Goal: Information Seeking & Learning: Find specific page/section

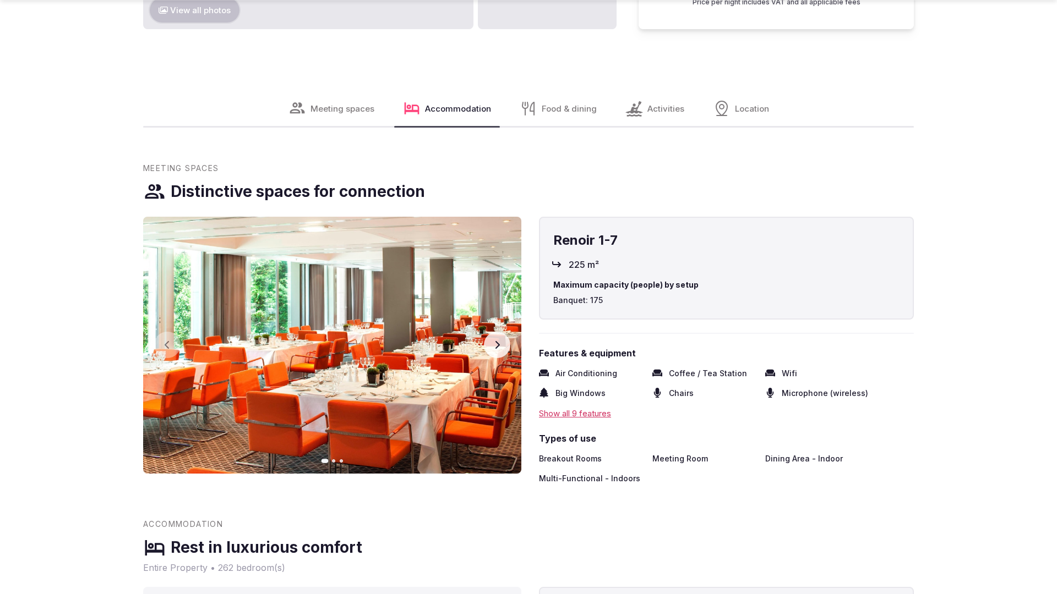
scroll to position [1676, 0]
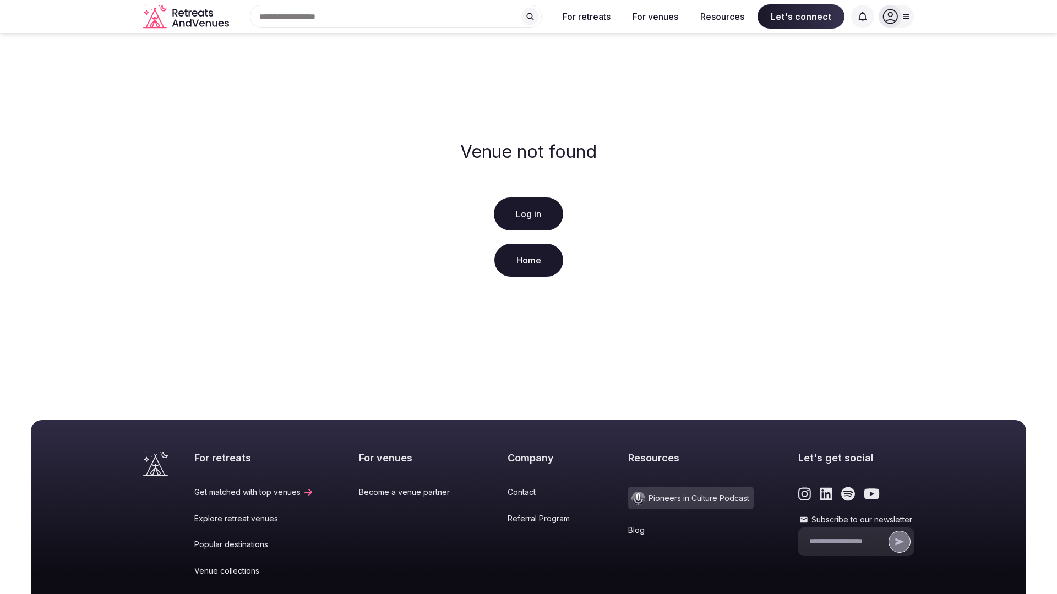
scroll to position [163, 0]
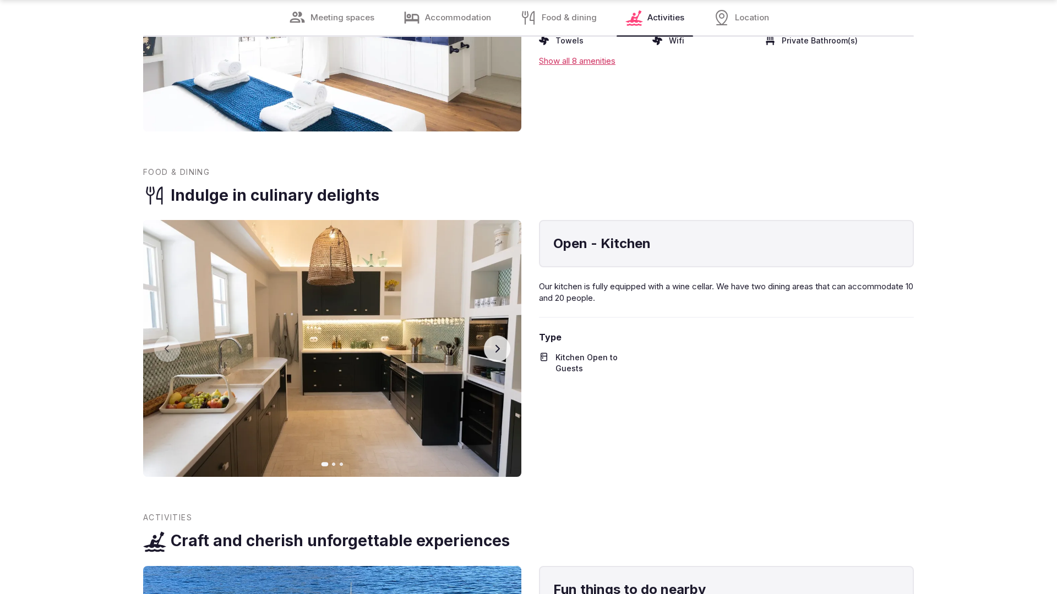
scroll to position [2178, 0]
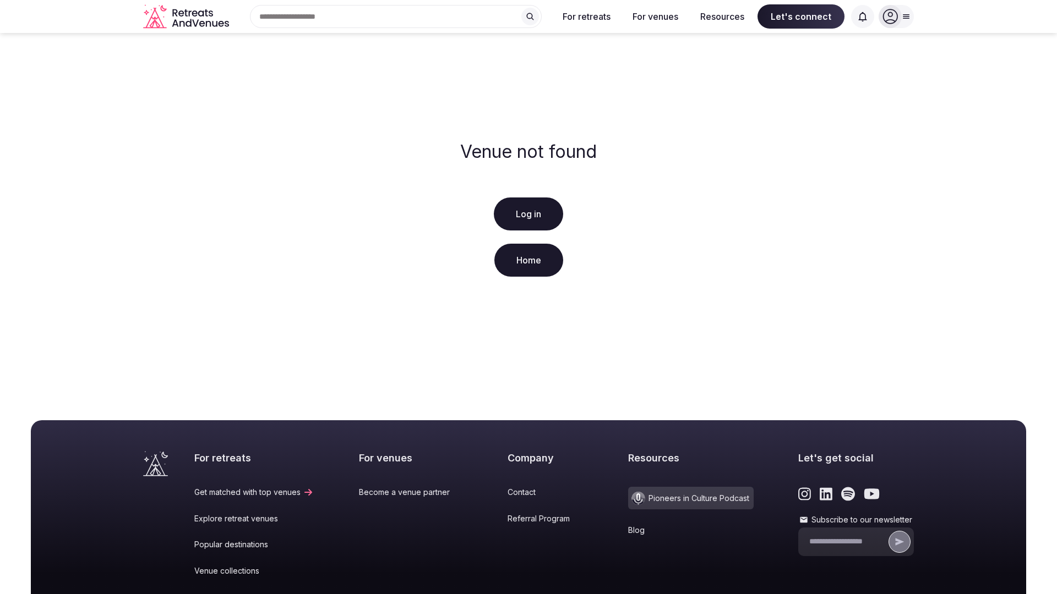
scroll to position [163, 0]
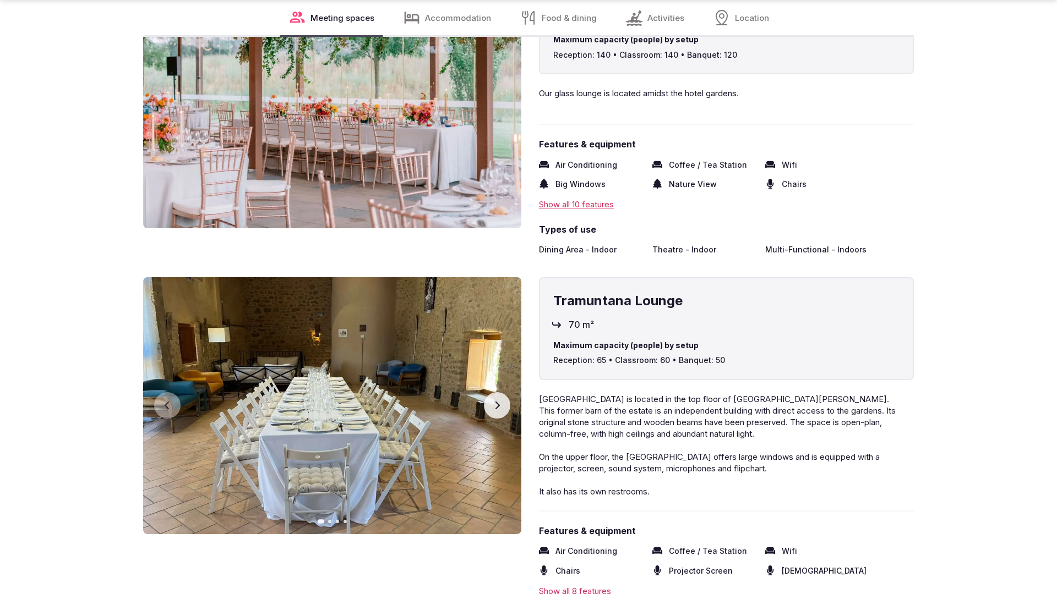
scroll to position [2211, 0]
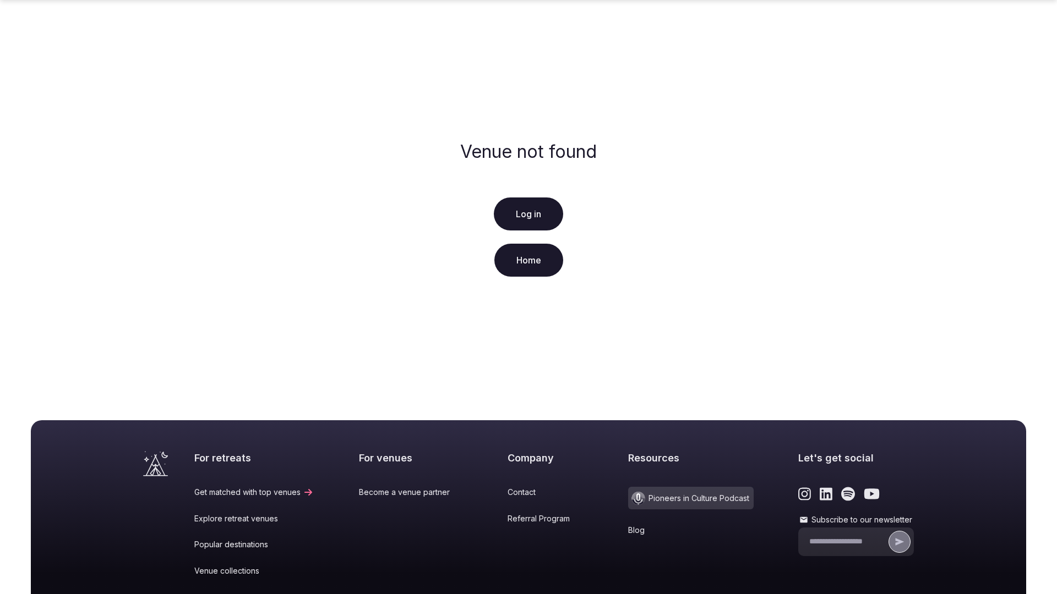
scroll to position [163, 0]
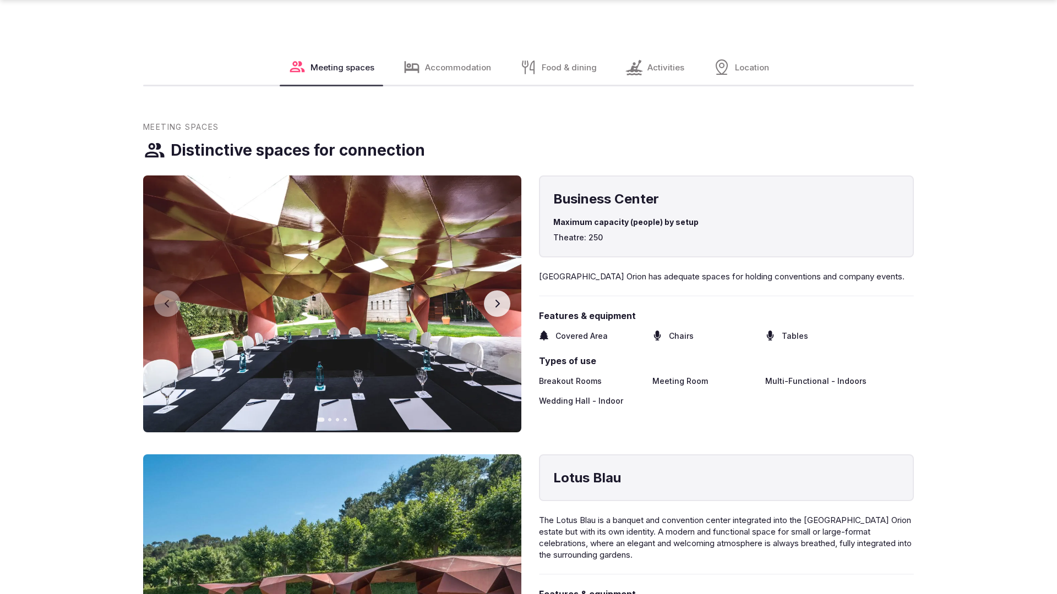
scroll to position [1681, 0]
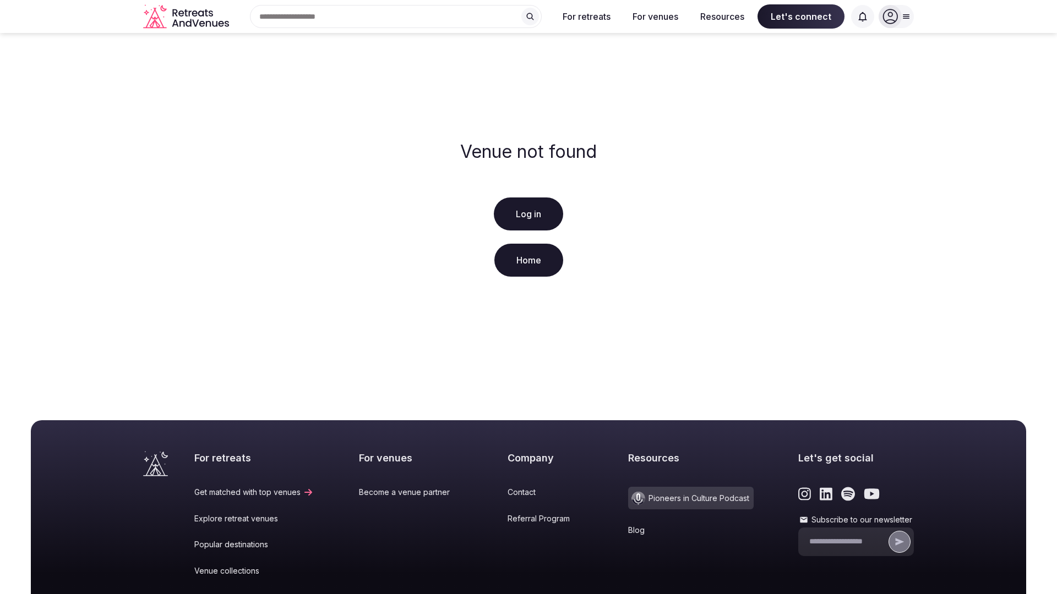
scroll to position [163, 0]
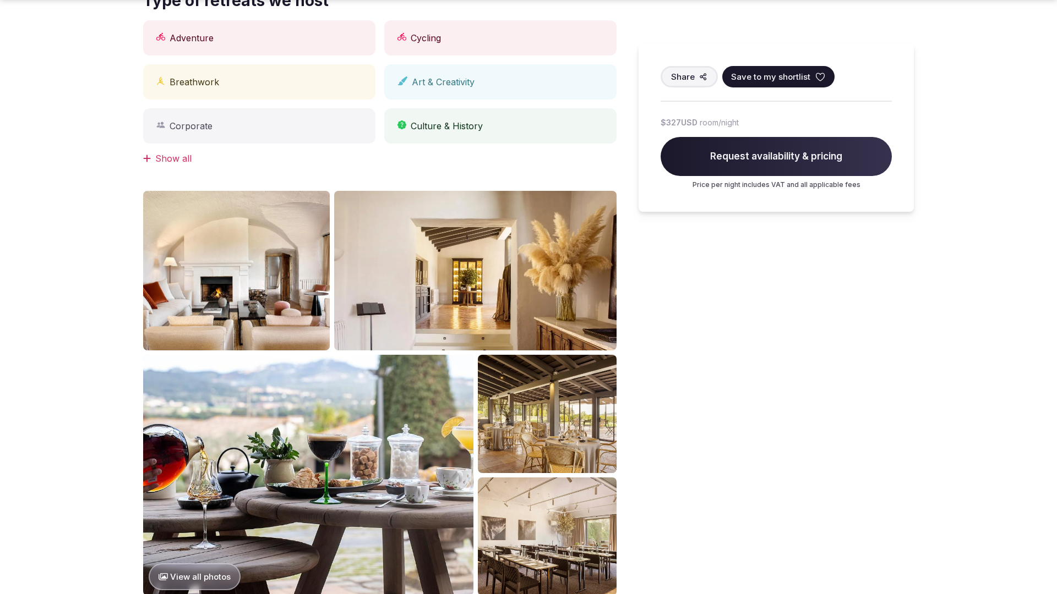
scroll to position [1109, 0]
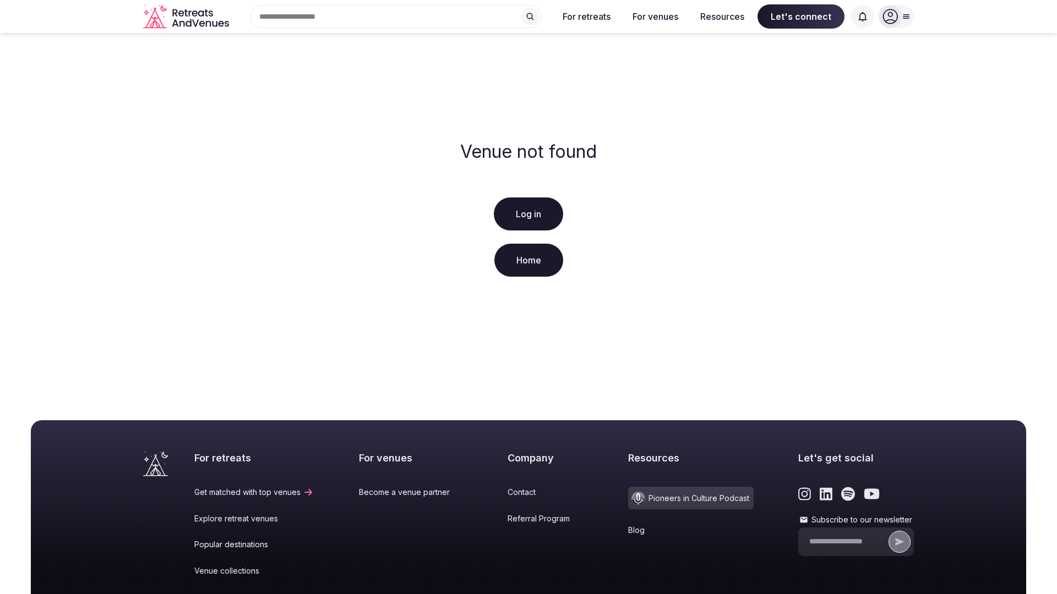
scroll to position [163, 0]
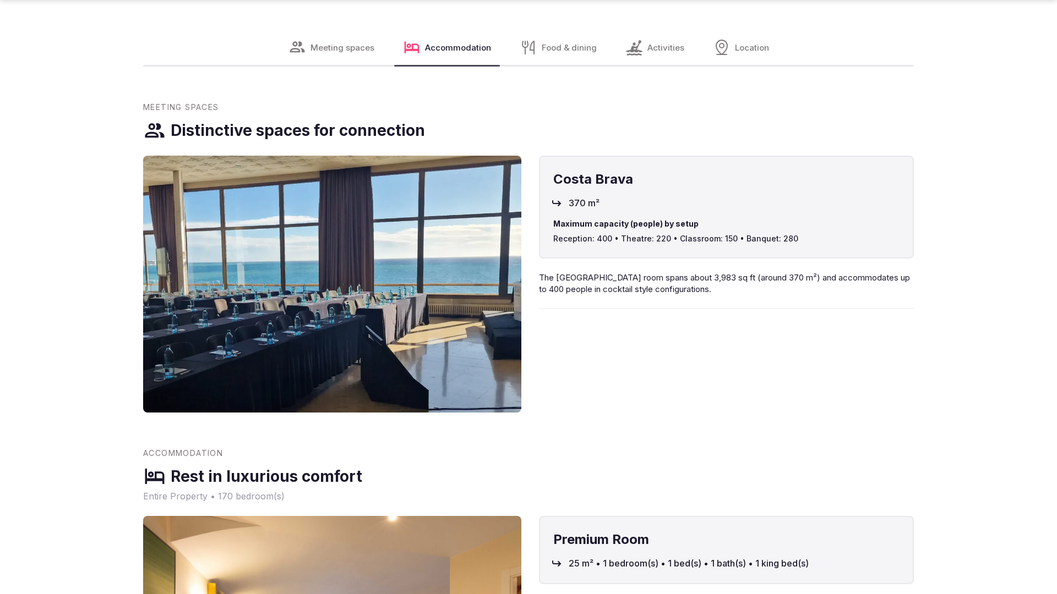
scroll to position [1648, 0]
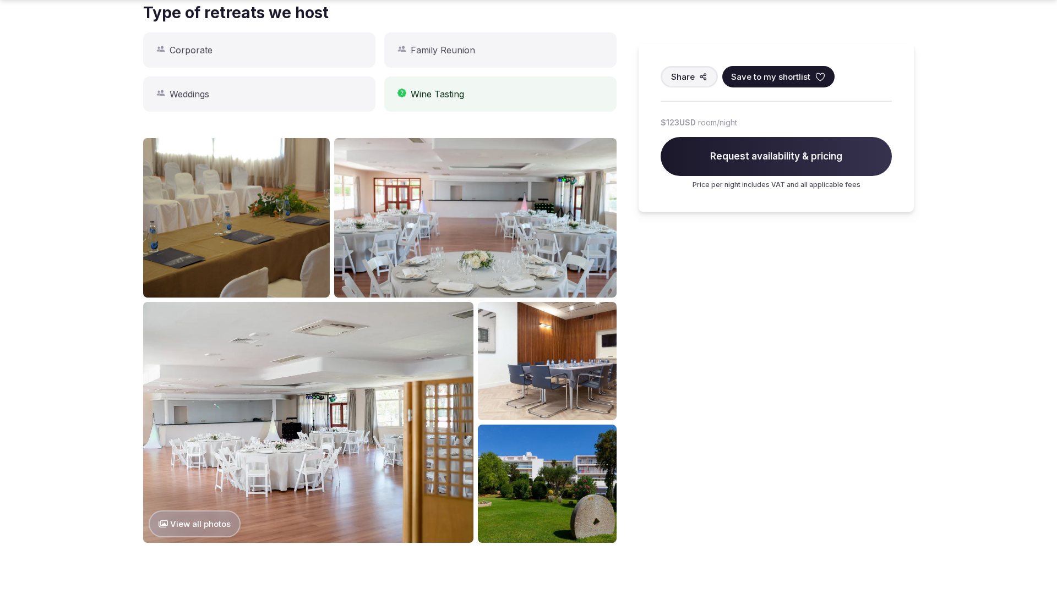
scroll to position [1109, 0]
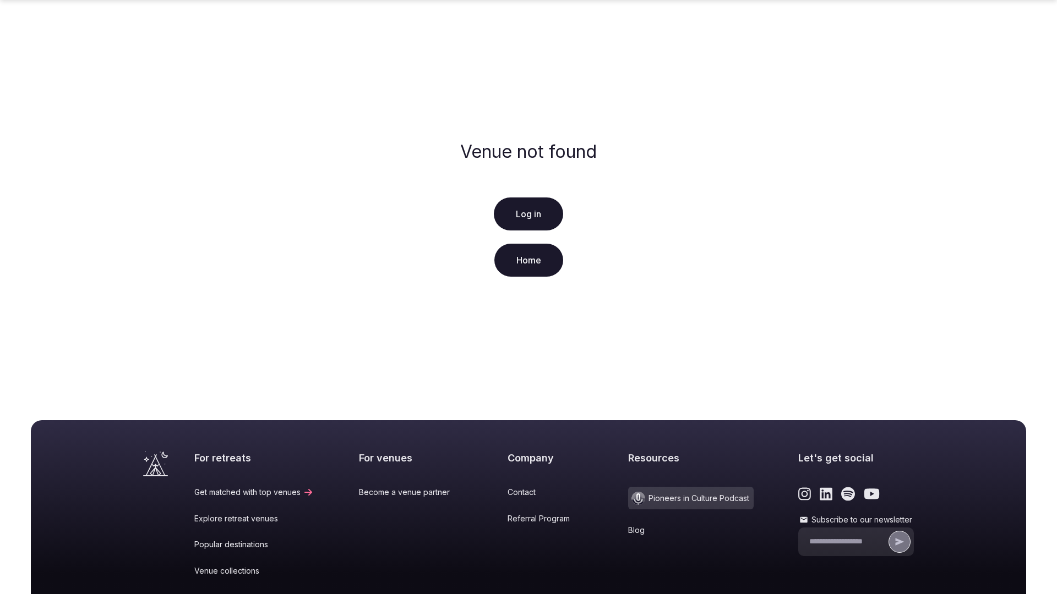
scroll to position [163, 0]
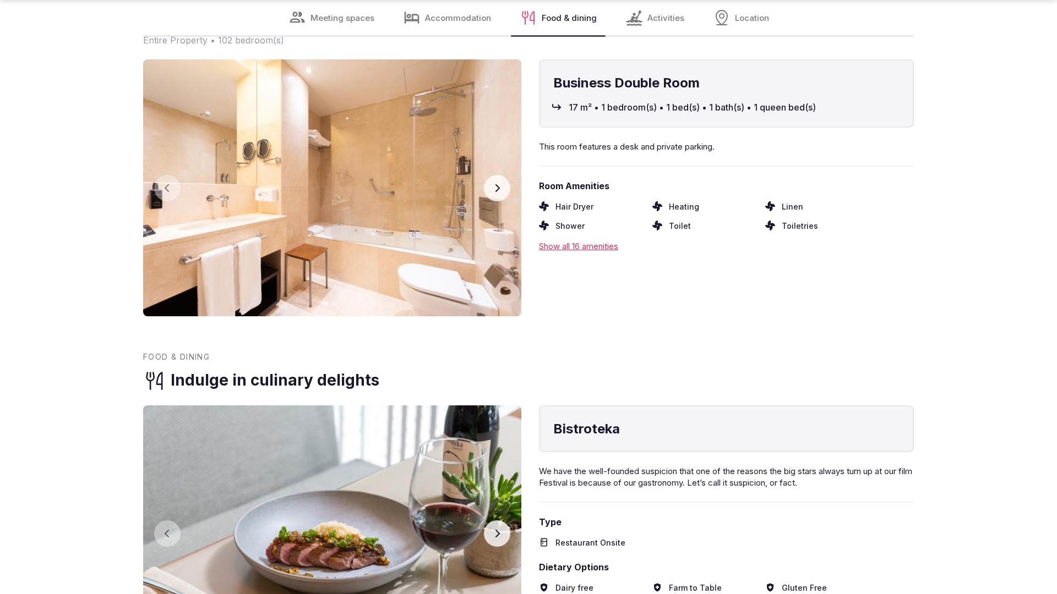
scroll to position [2215, 0]
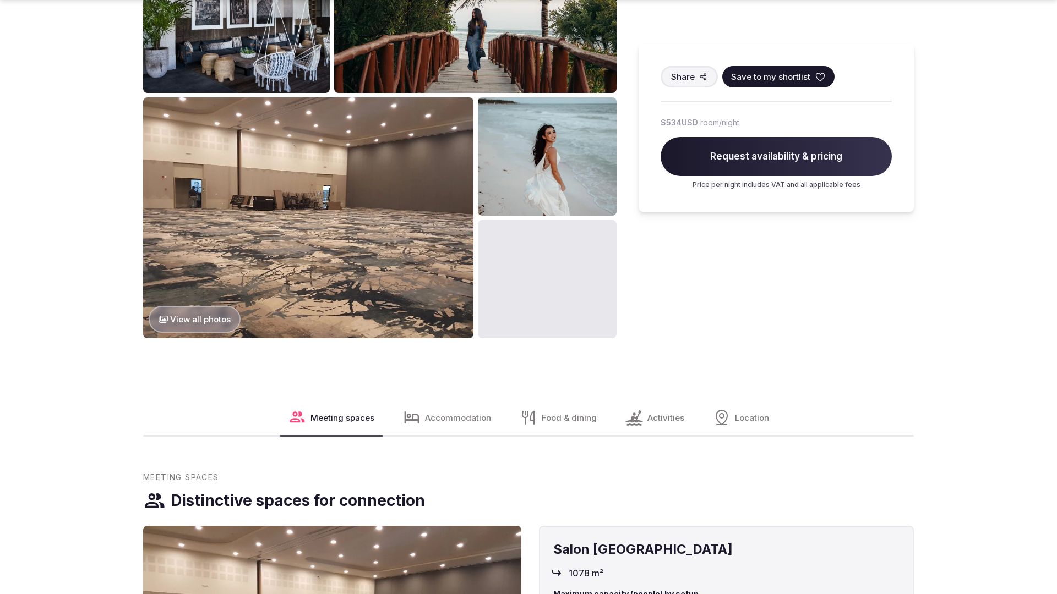
scroll to position [1681, 0]
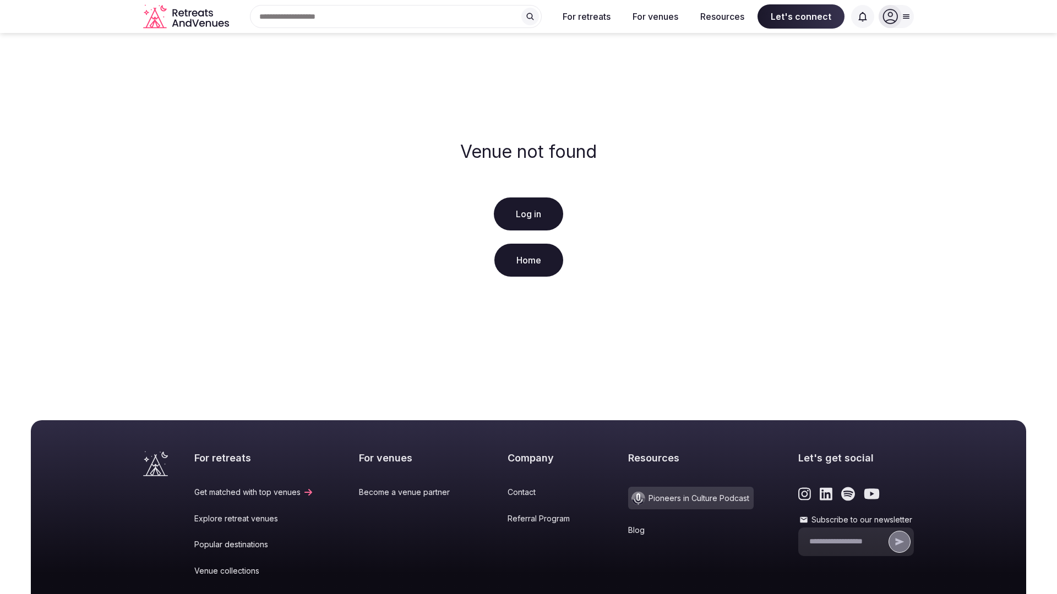
scroll to position [163, 0]
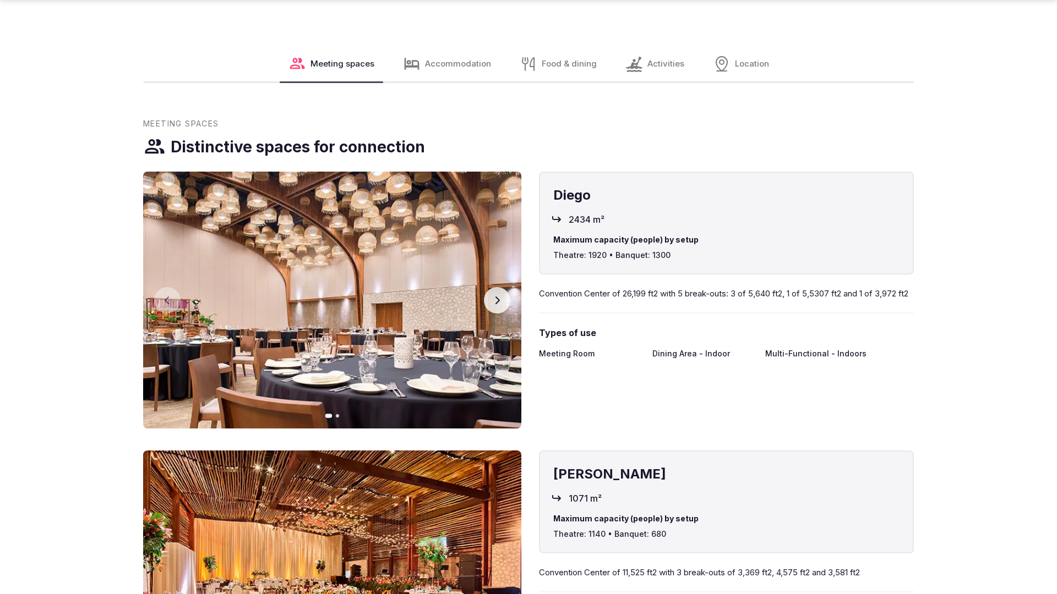
scroll to position [1681, 0]
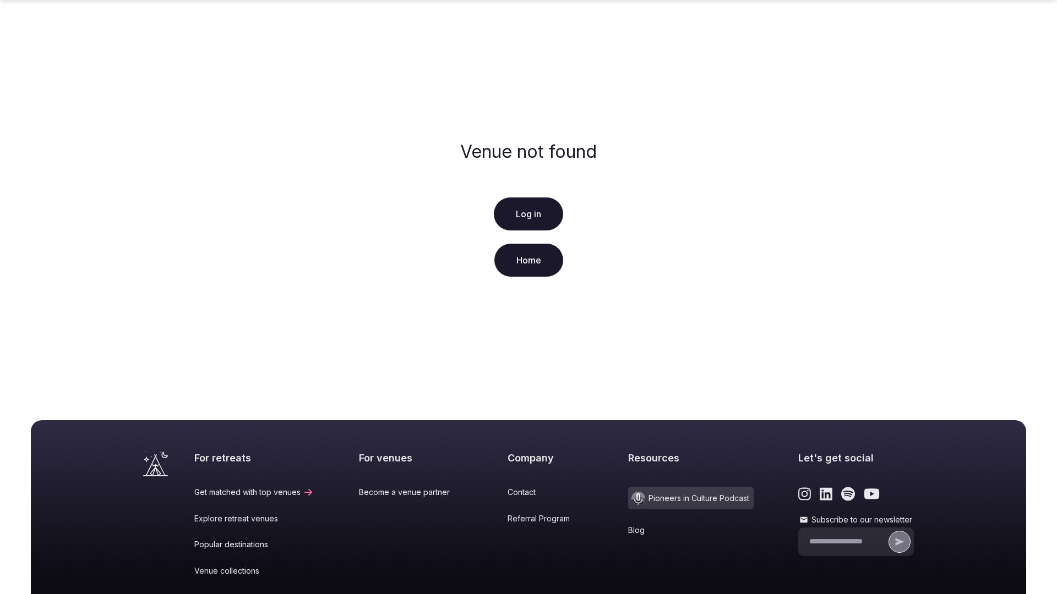
scroll to position [163, 0]
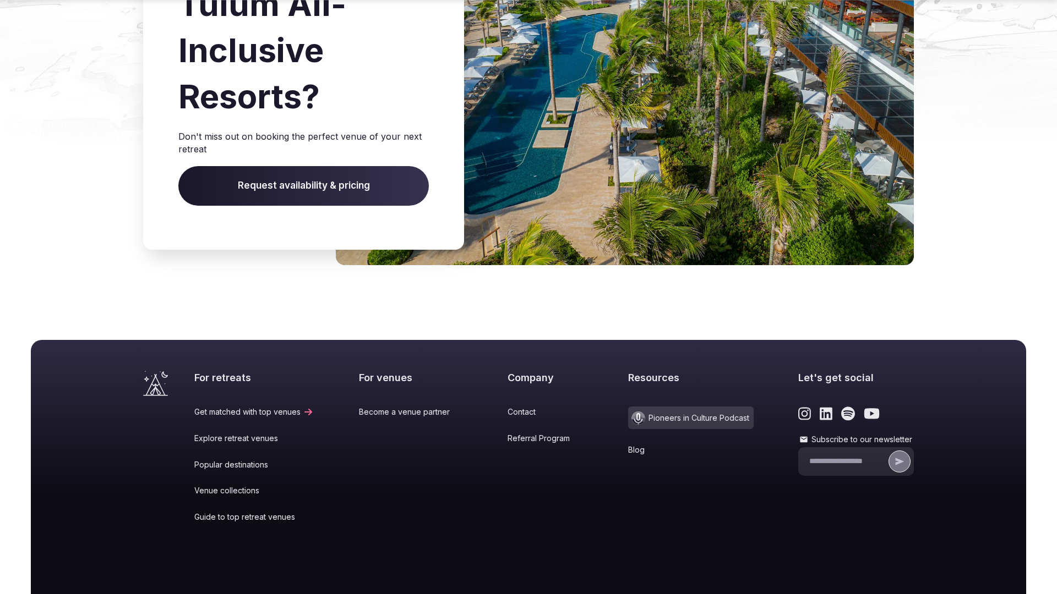
scroll to position [1160, 0]
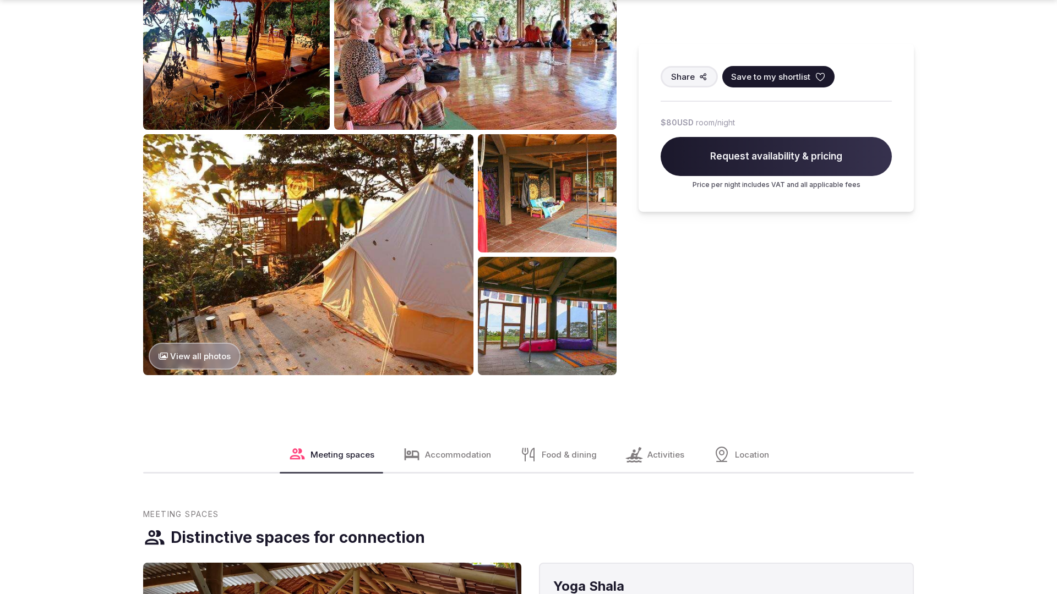
scroll to position [1681, 0]
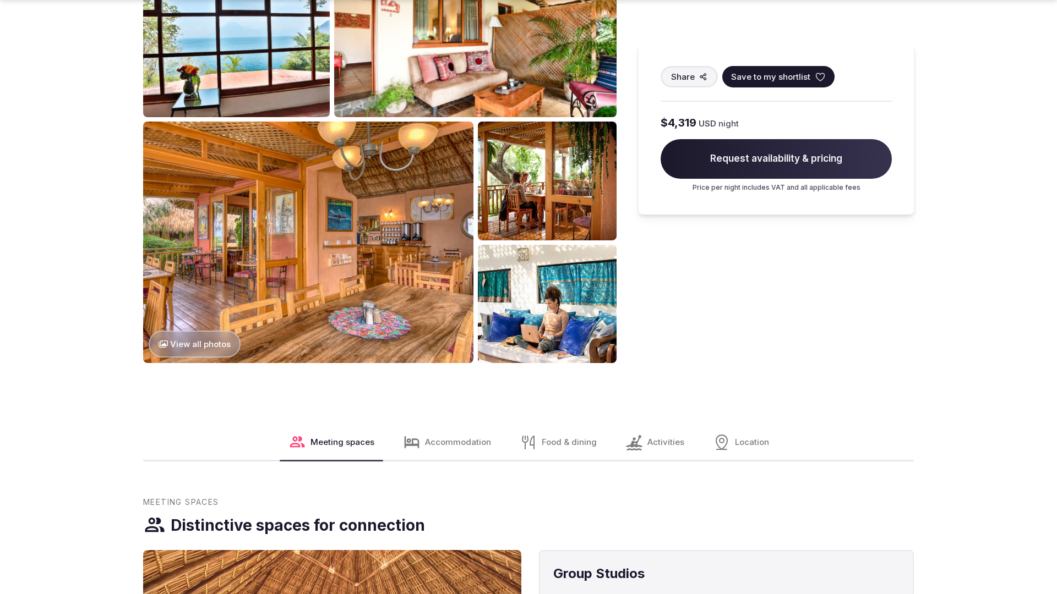
scroll to position [1681, 0]
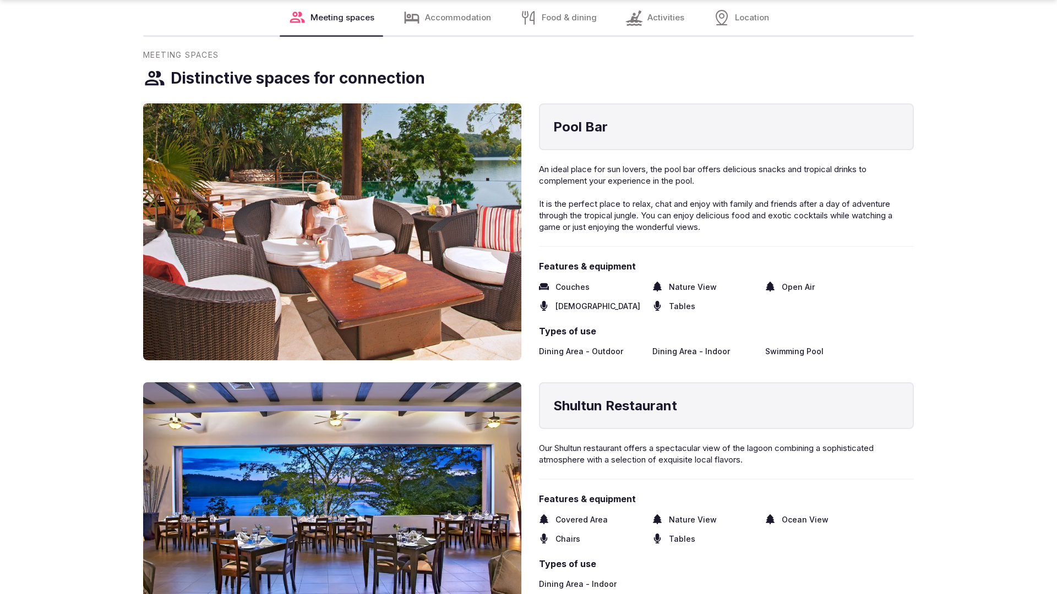
scroll to position [1644, 0]
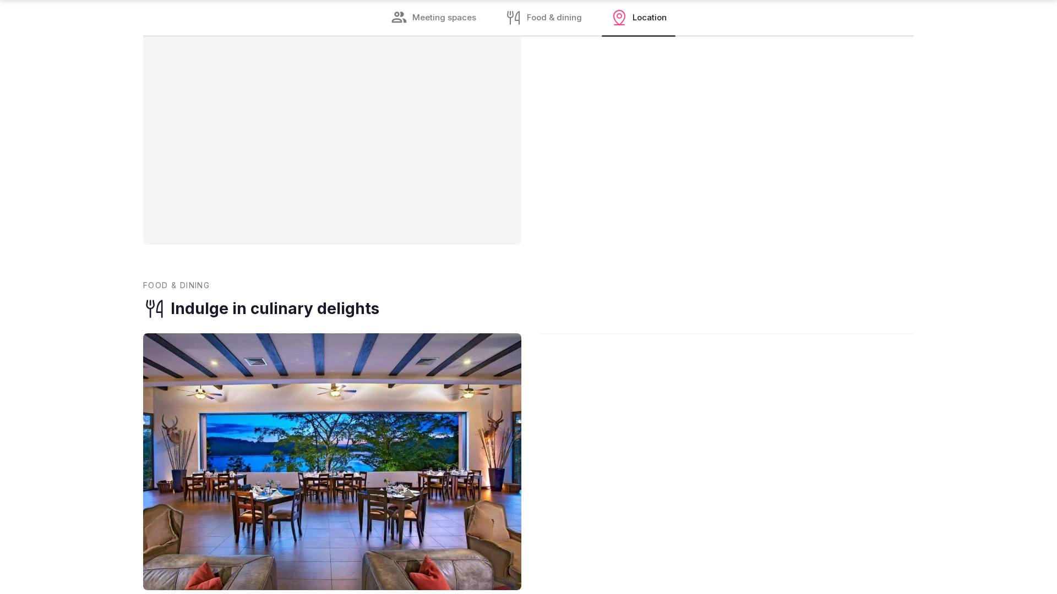
scroll to position [1643, 0]
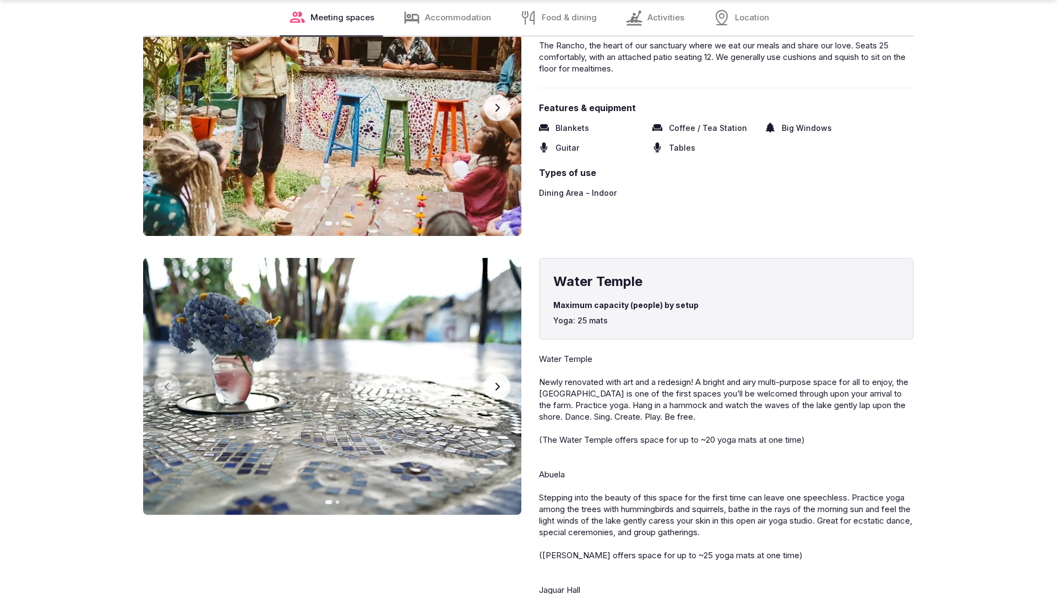
scroll to position [2215, 0]
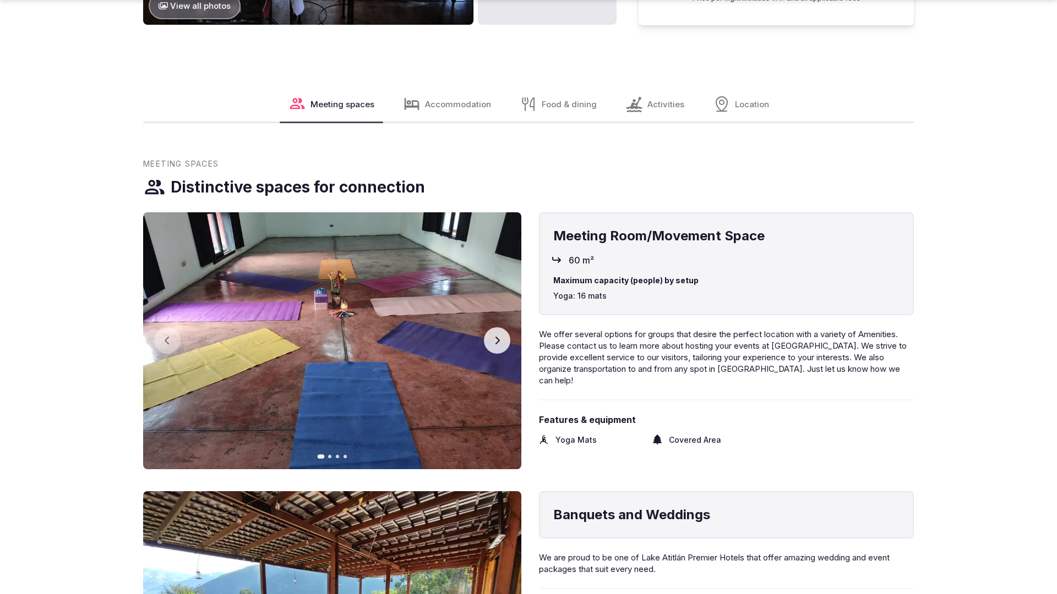
scroll to position [1681, 0]
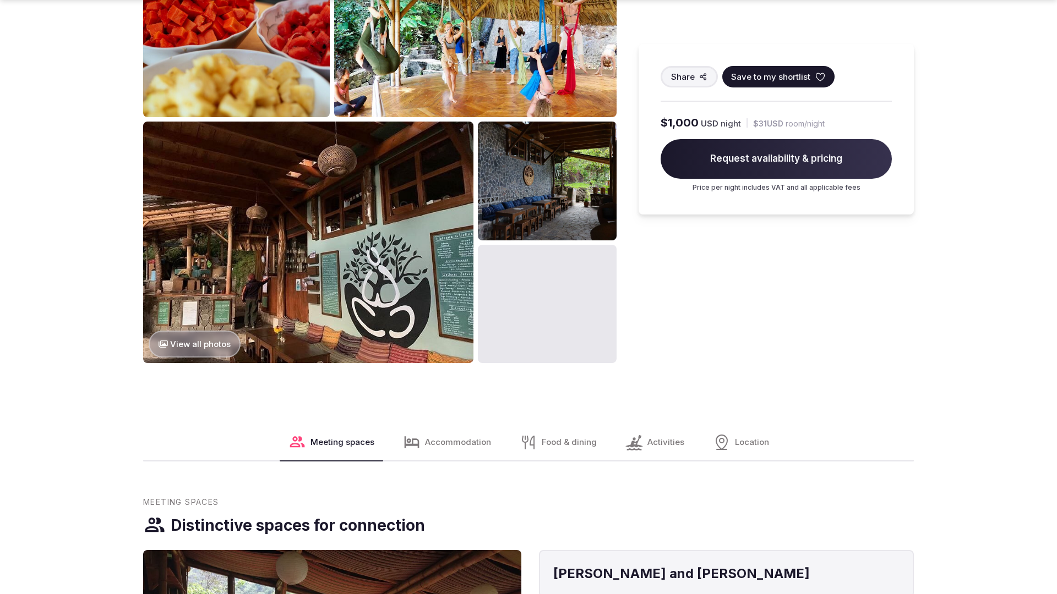
scroll to position [1681, 0]
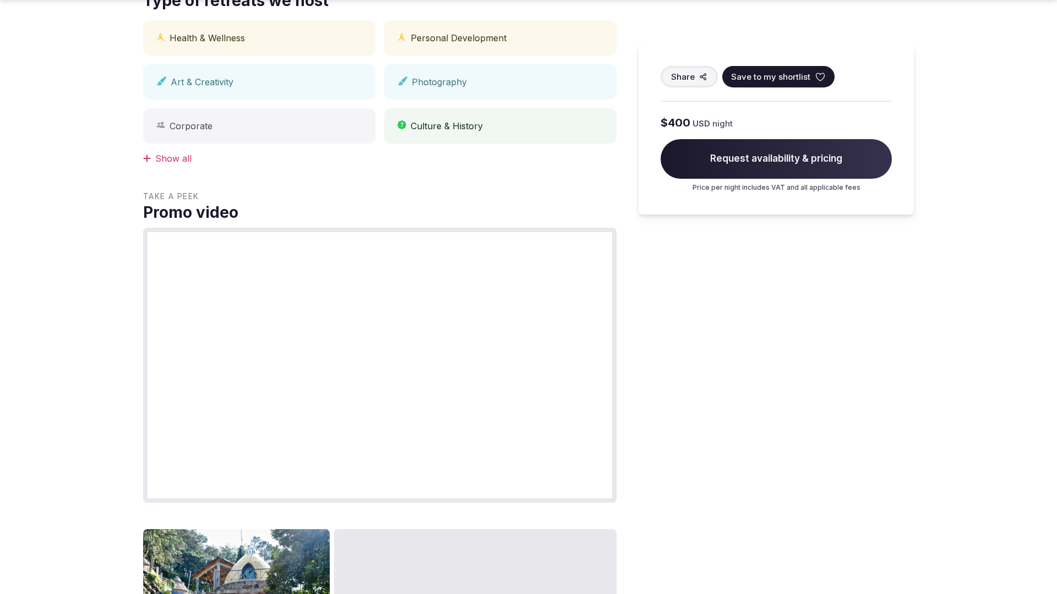
scroll to position [1681, 0]
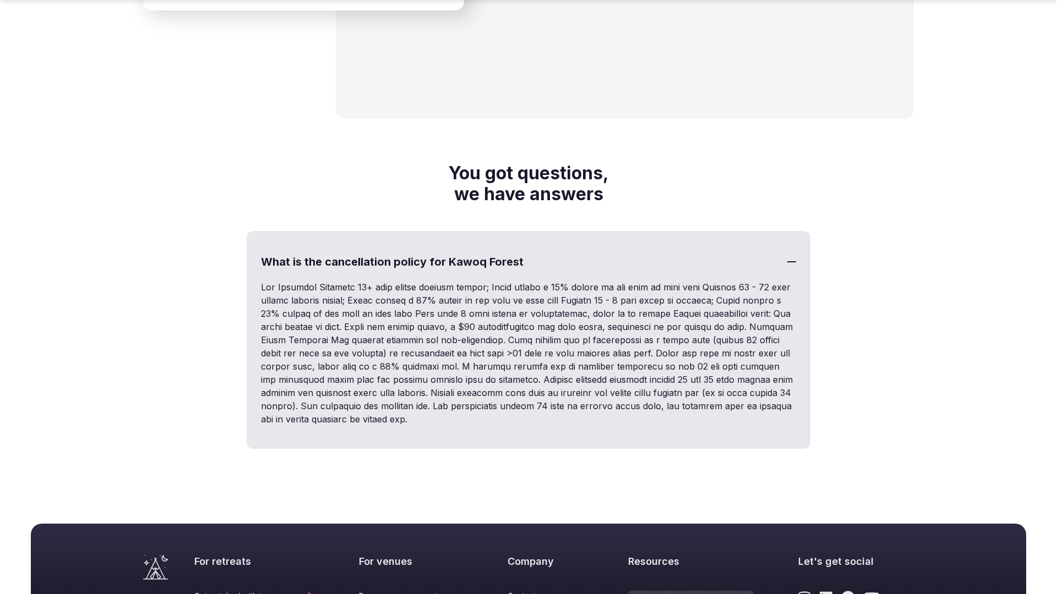
scroll to position [1948, 0]
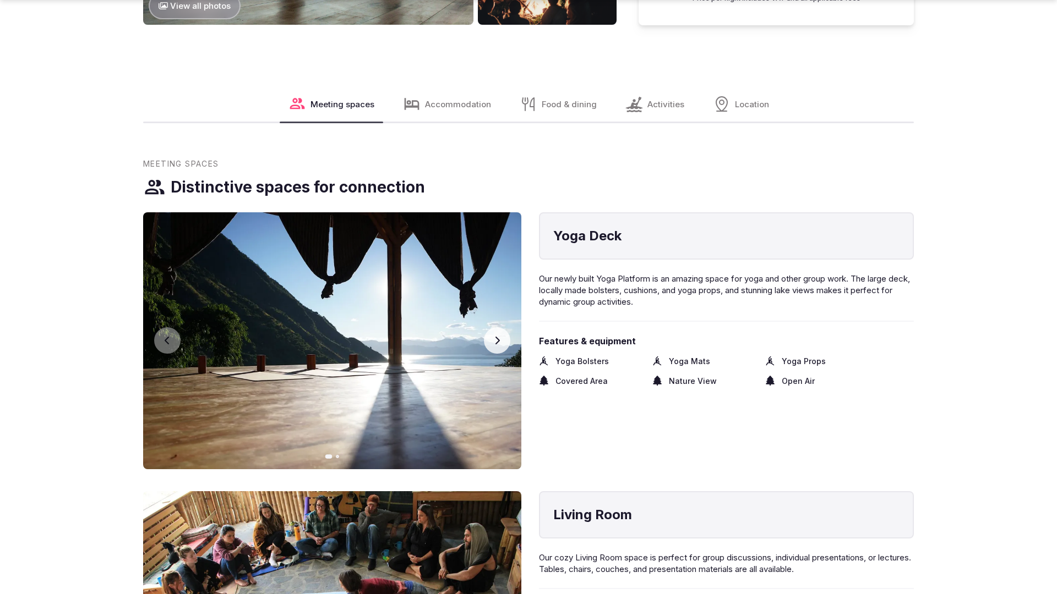
scroll to position [1681, 0]
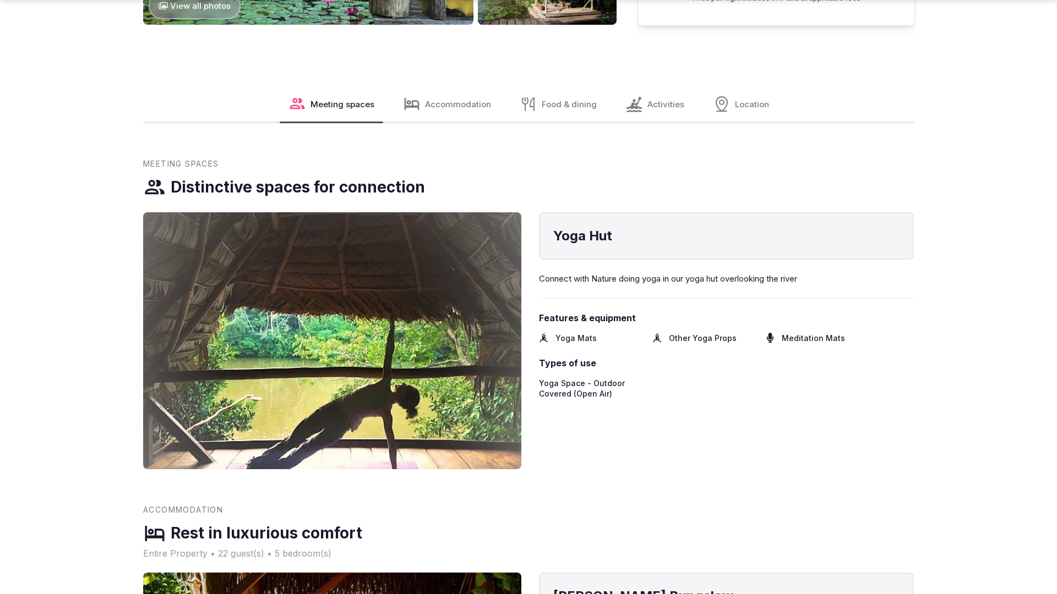
scroll to position [1681, 0]
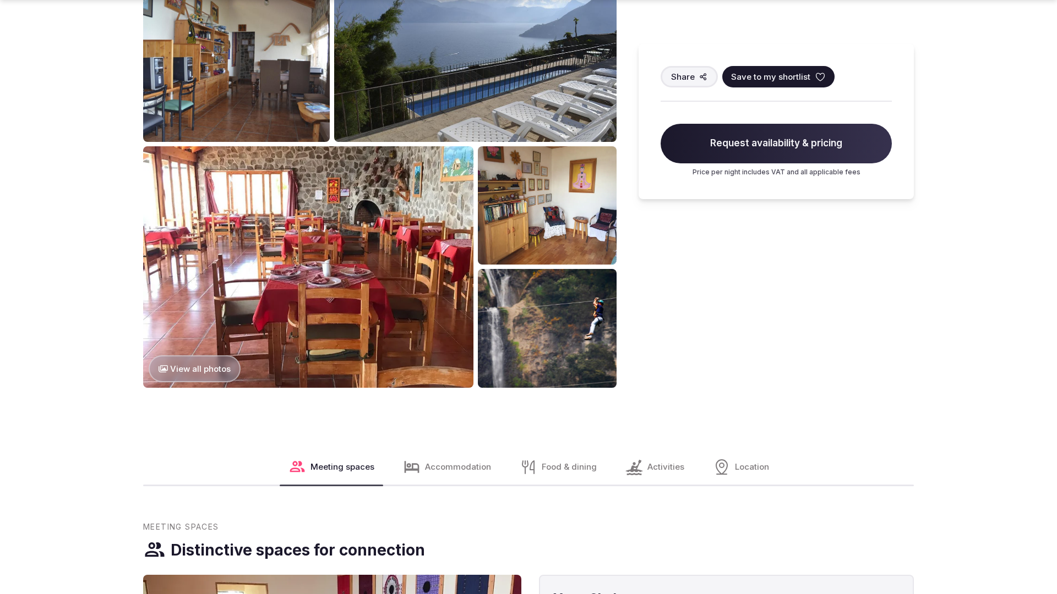
scroll to position [1681, 0]
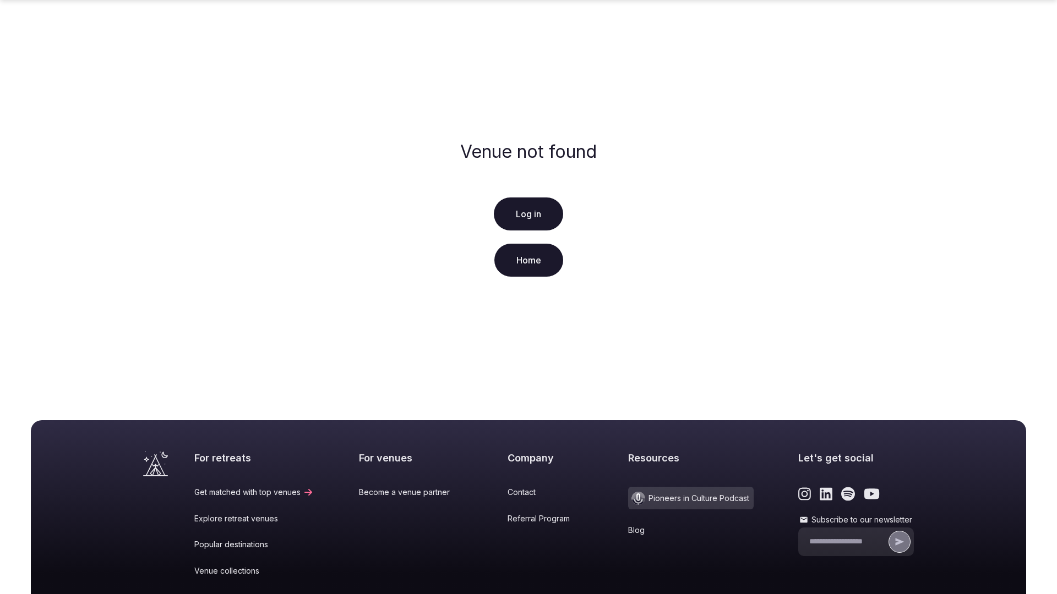
scroll to position [163, 0]
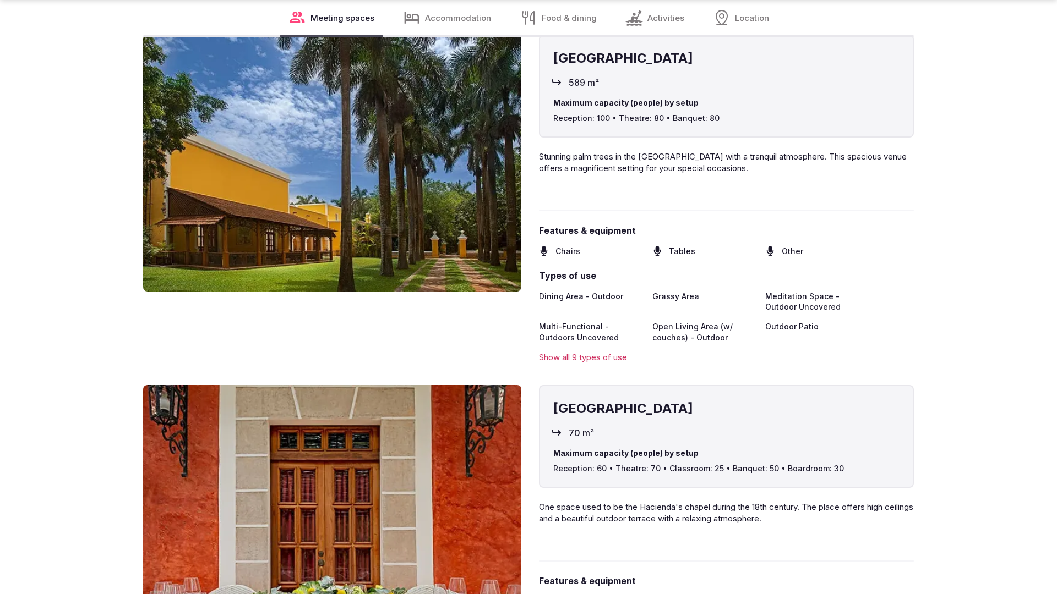
scroll to position [2212, 0]
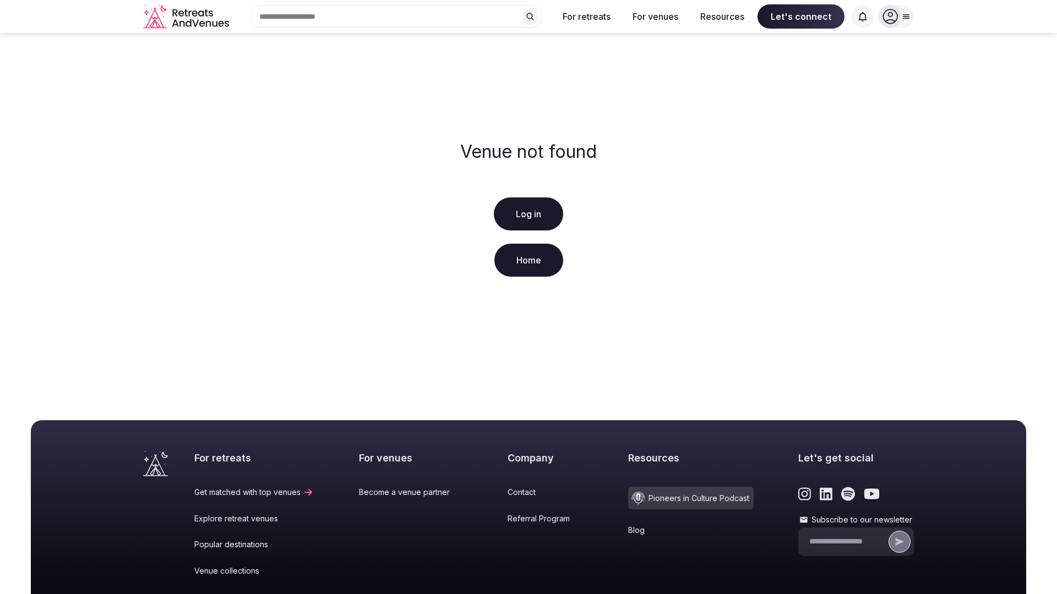
scroll to position [163, 0]
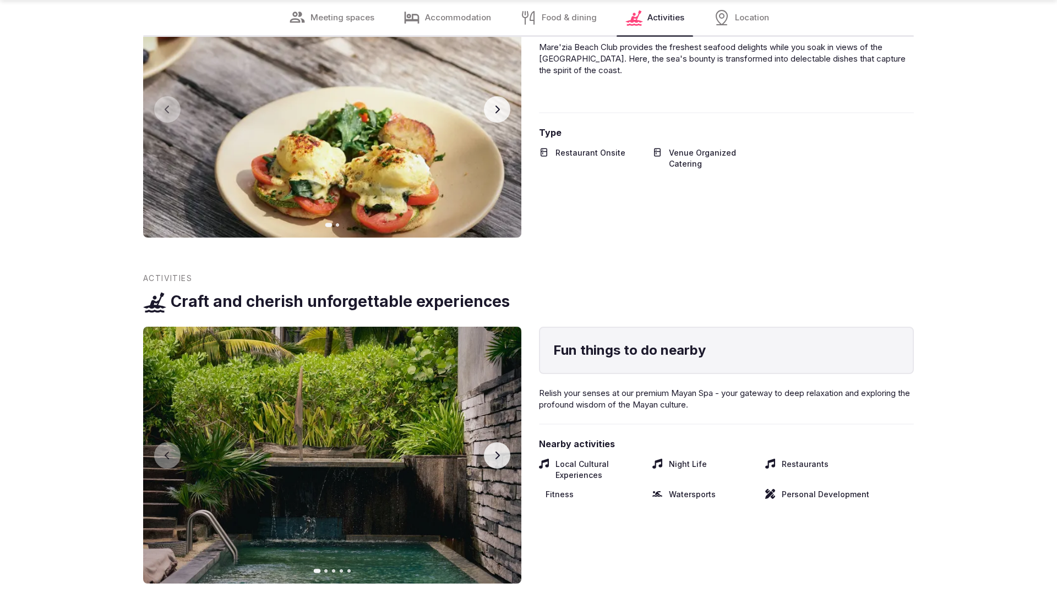
scroll to position [2178, 0]
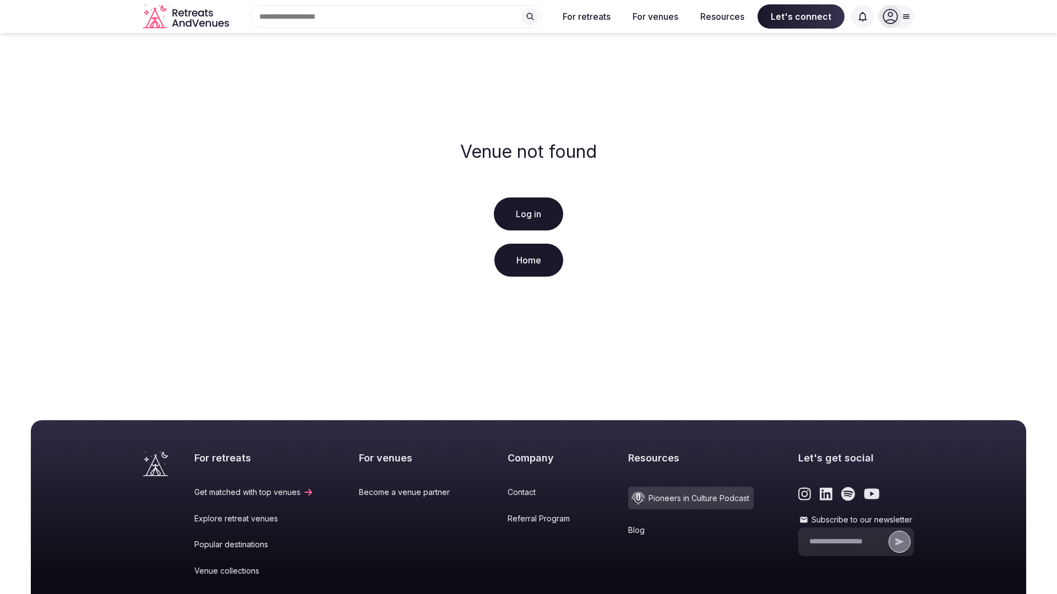
scroll to position [163, 0]
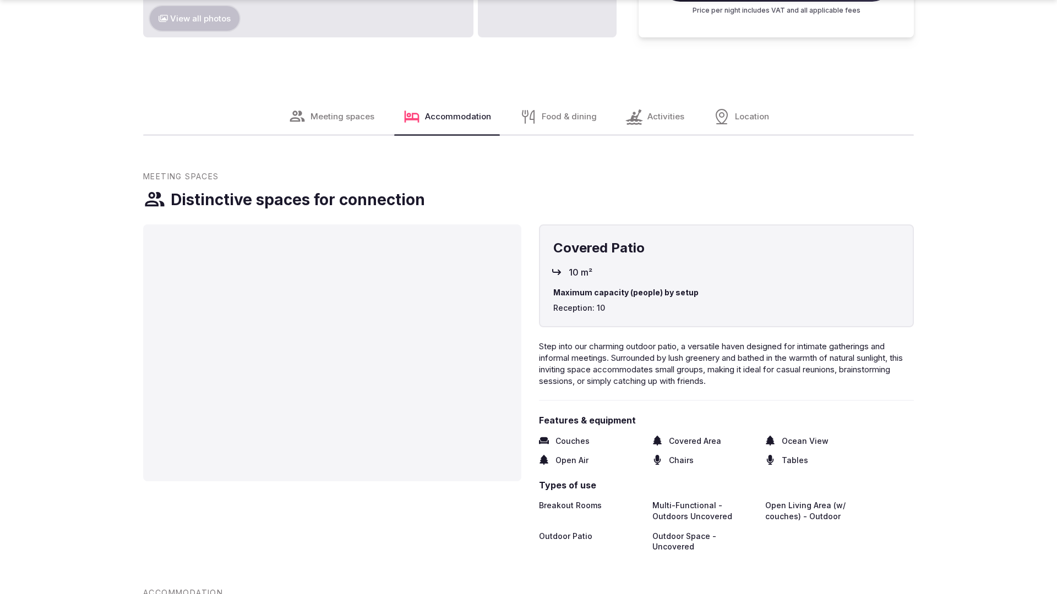
scroll to position [2215, 0]
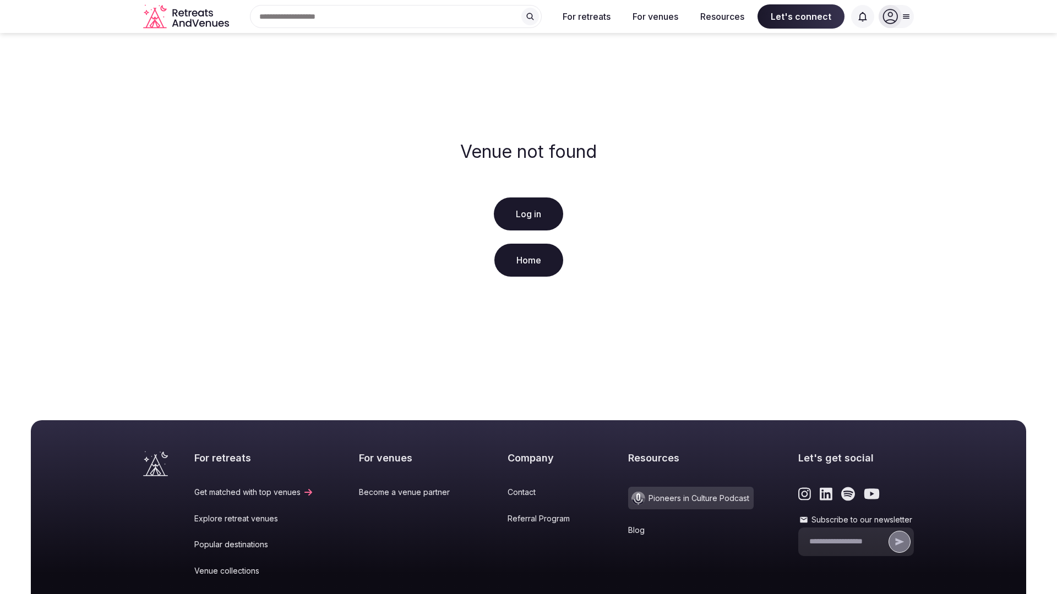
scroll to position [163, 0]
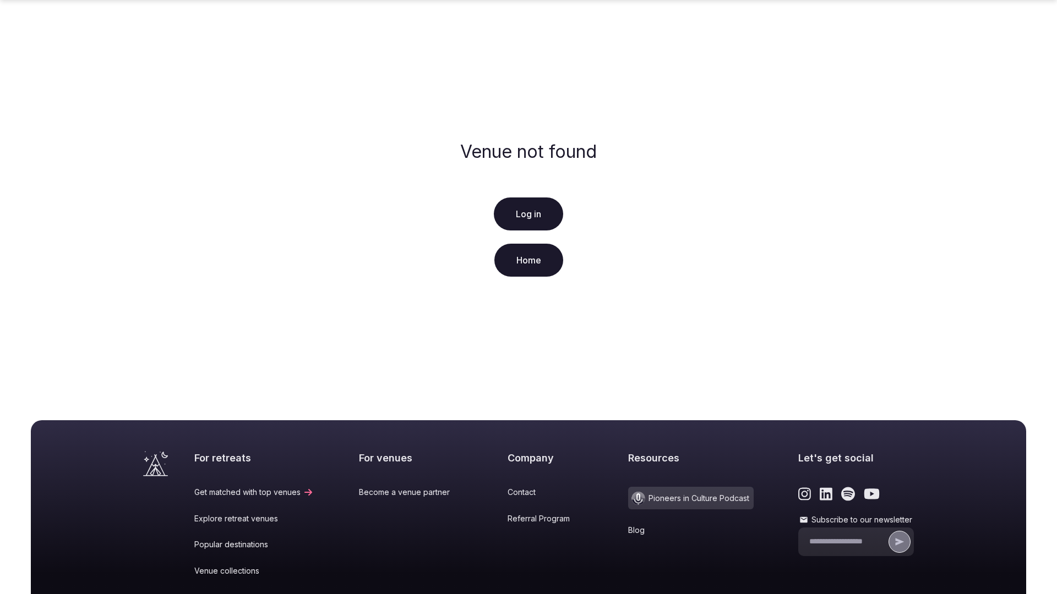
scroll to position [163, 0]
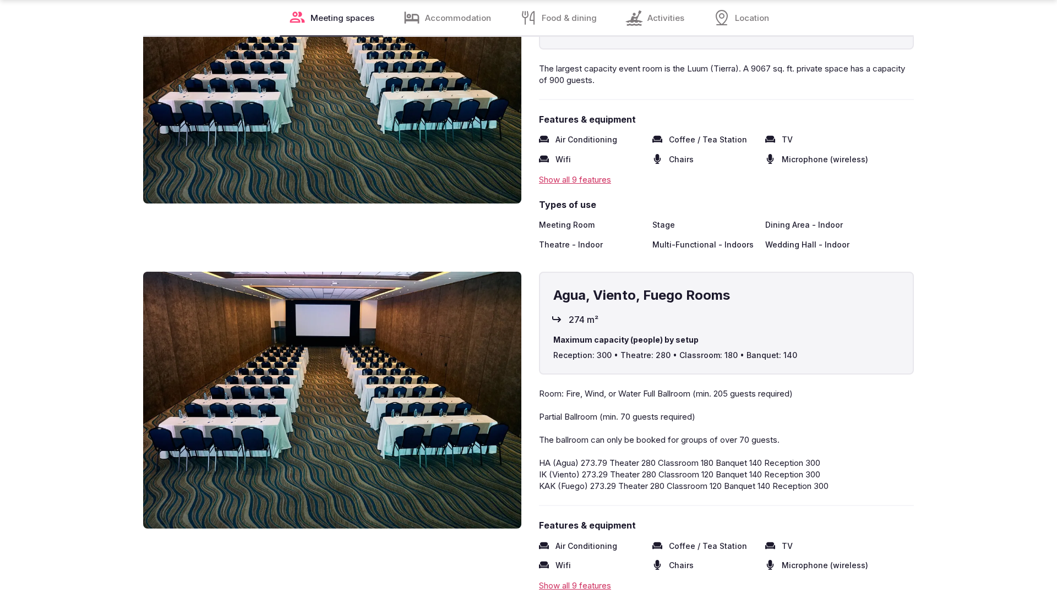
scroll to position [2215, 0]
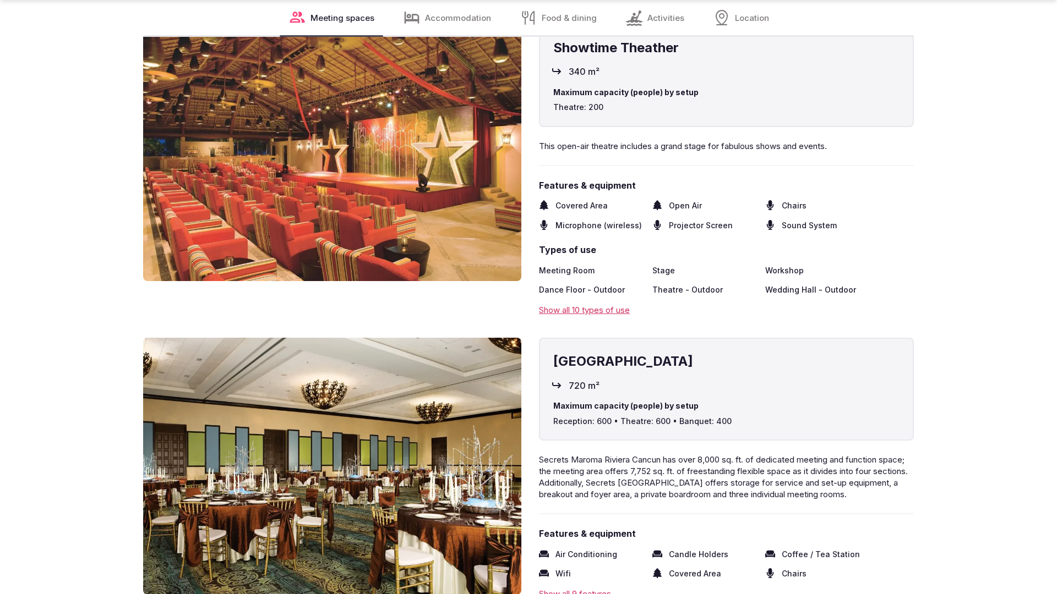
scroll to position [2215, 0]
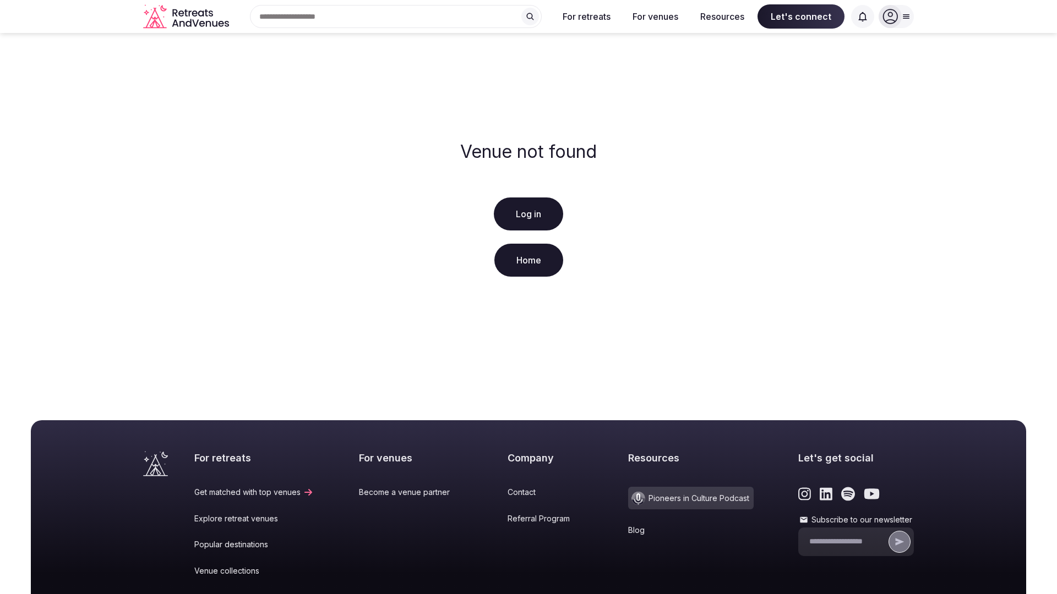
scroll to position [163, 0]
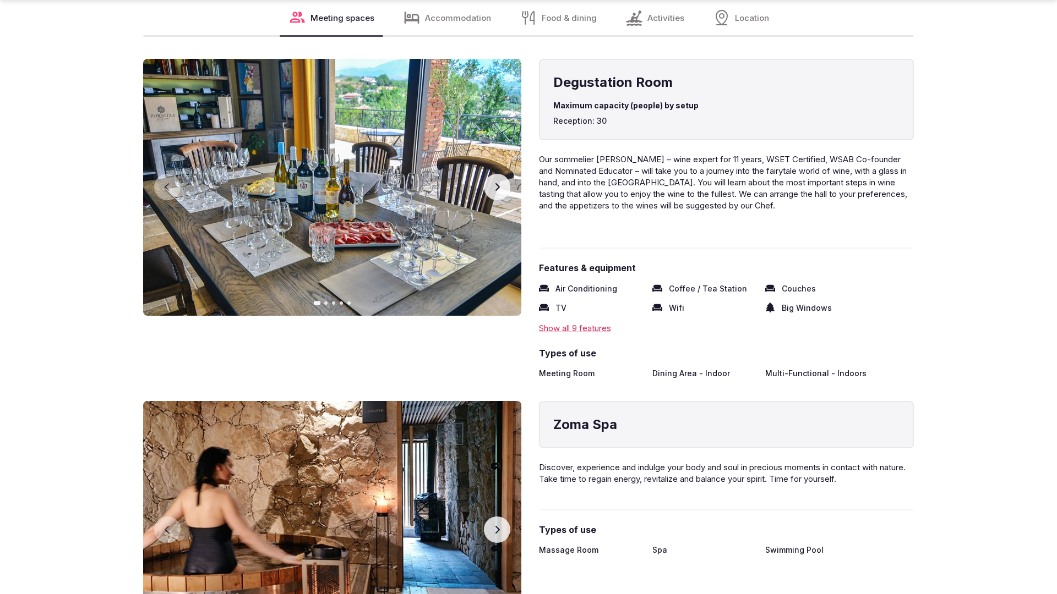
scroll to position [2215, 0]
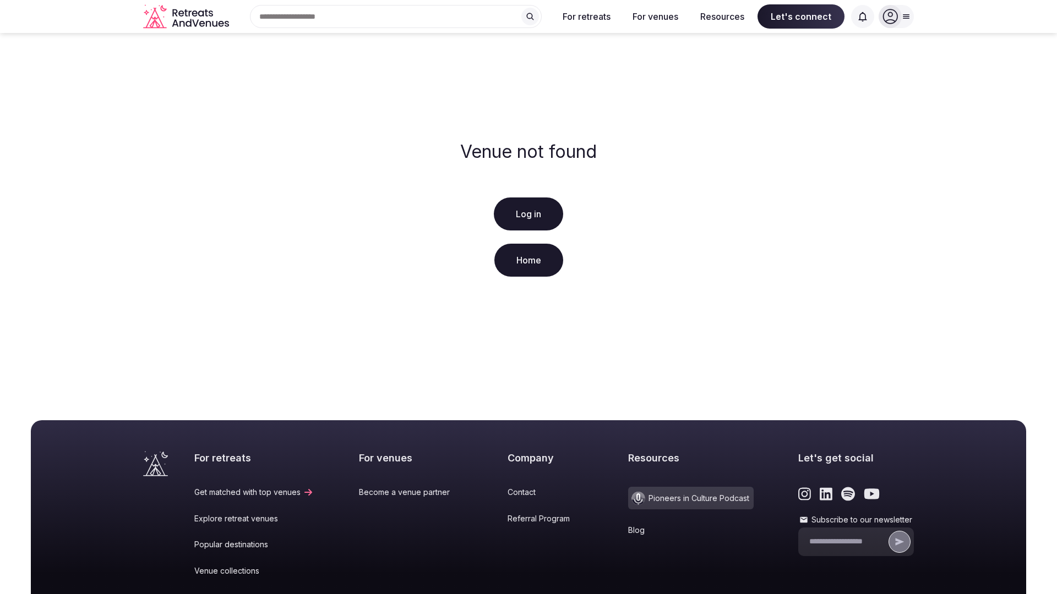
scroll to position [163, 0]
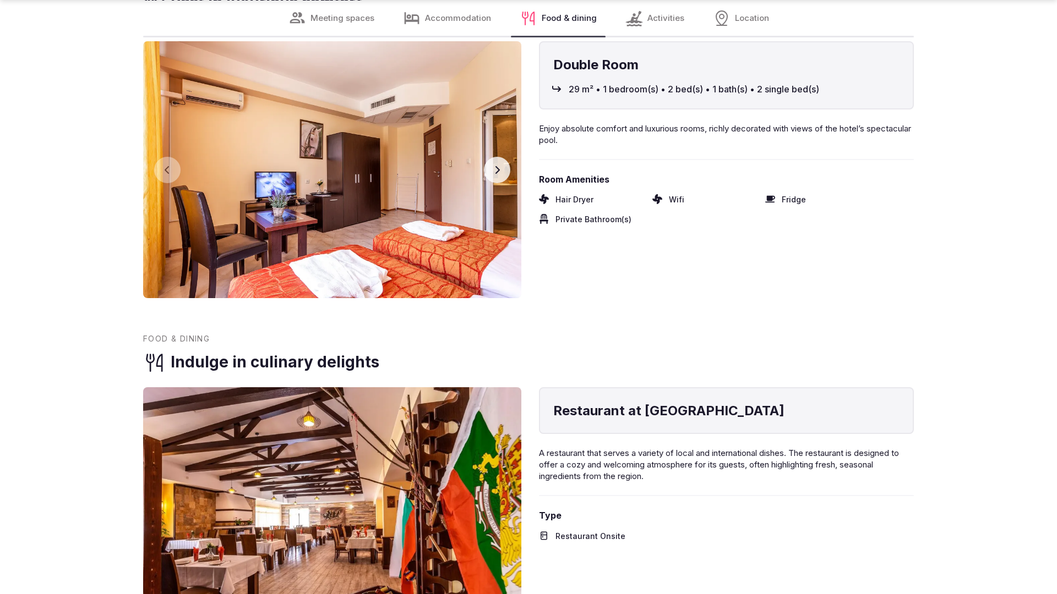
scroll to position [2212, 0]
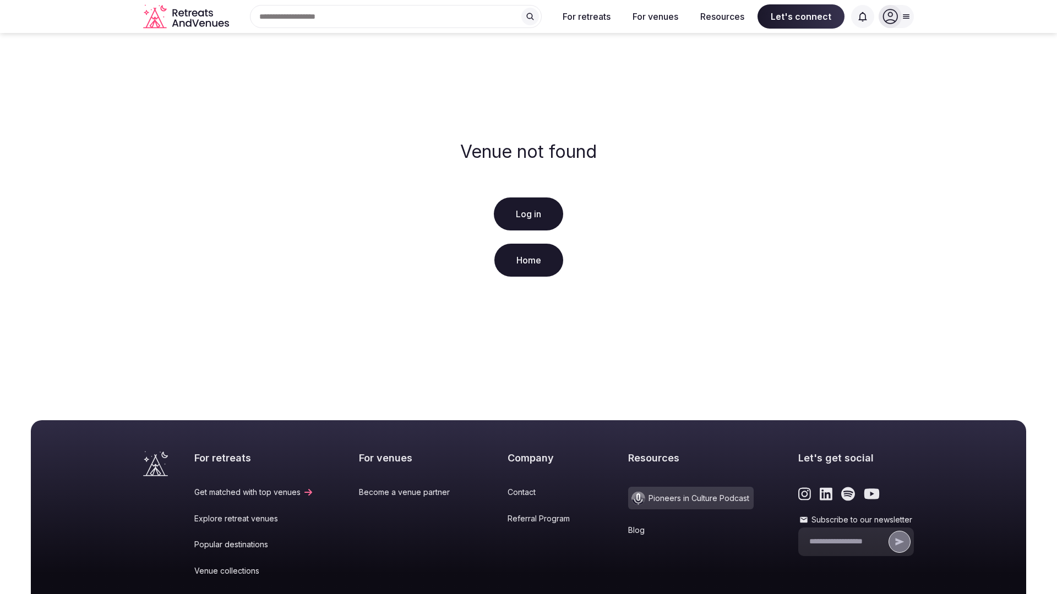
scroll to position [163, 0]
